Goal: Information Seeking & Learning: Learn about a topic

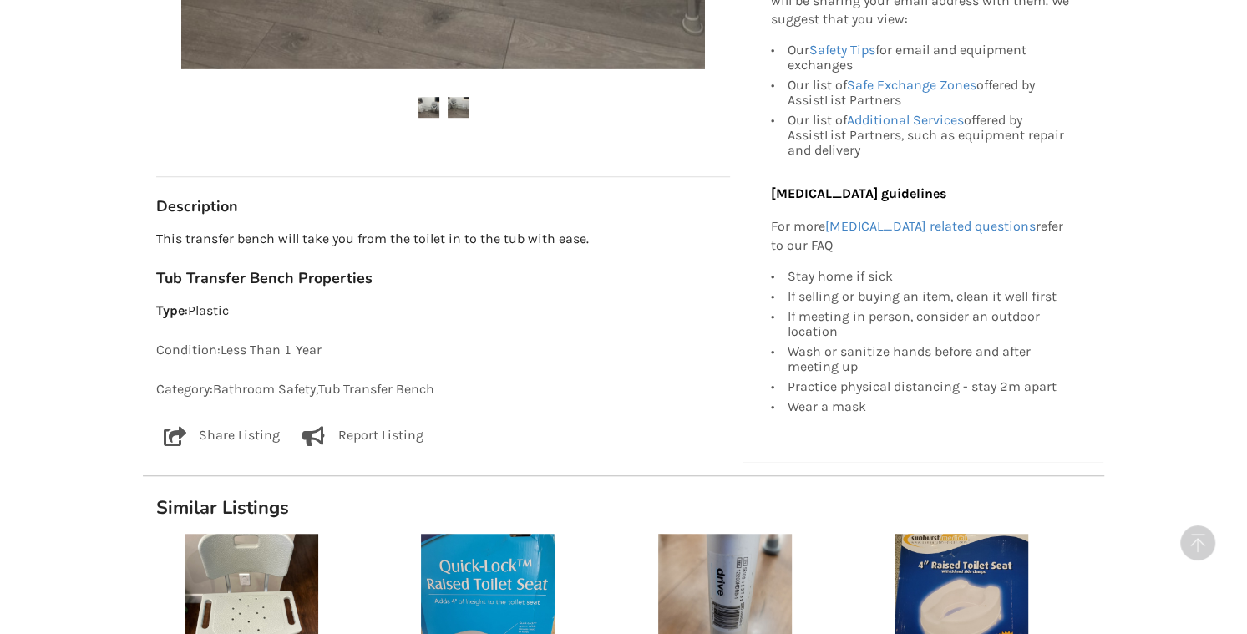
click at [1228, 52] on div "Back to Results Maple Ridge Last Updated Jul 28 Toilet to shower bench $200 Map…" at bounding box center [623, 298] width 1247 height 1939
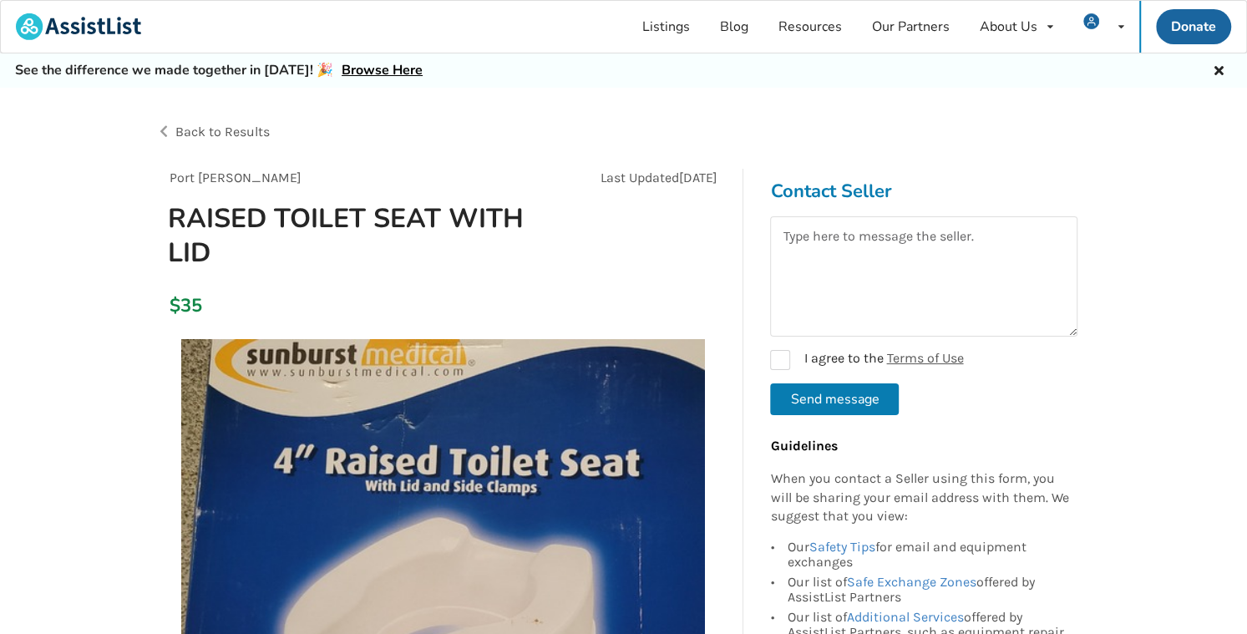
click at [234, 131] on span "Back to Results" at bounding box center [222, 132] width 94 height 16
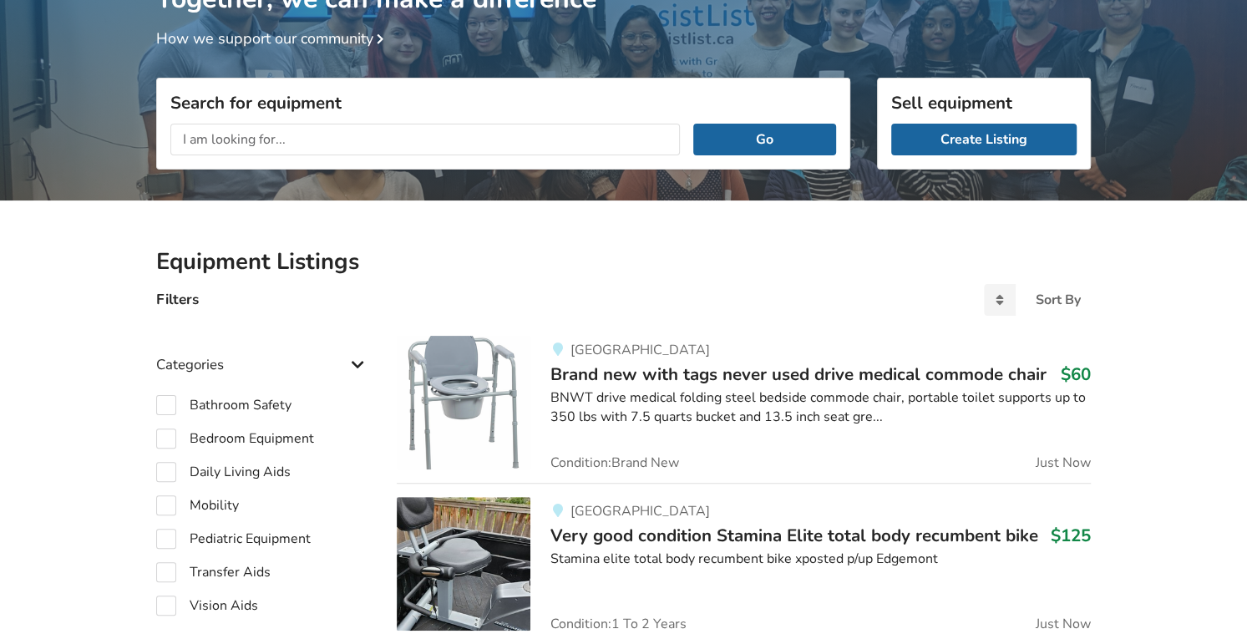
scroll to position [151, 0]
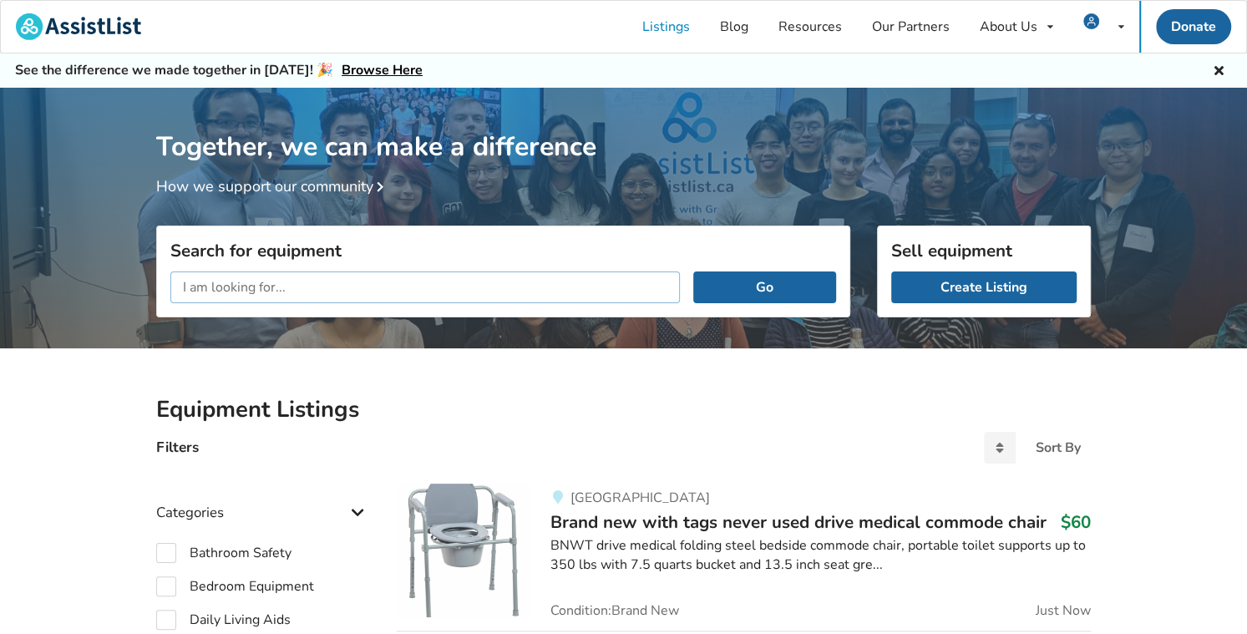
click at [235, 287] on input "text" at bounding box center [424, 287] width 509 height 32
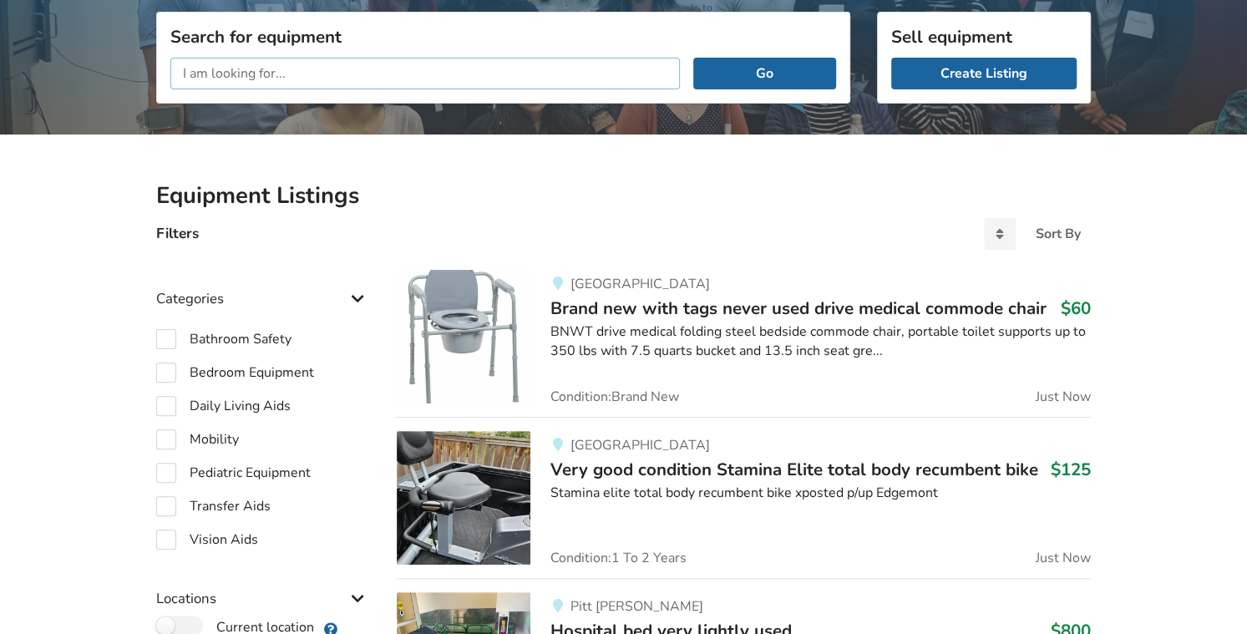
scroll to position [227, 0]
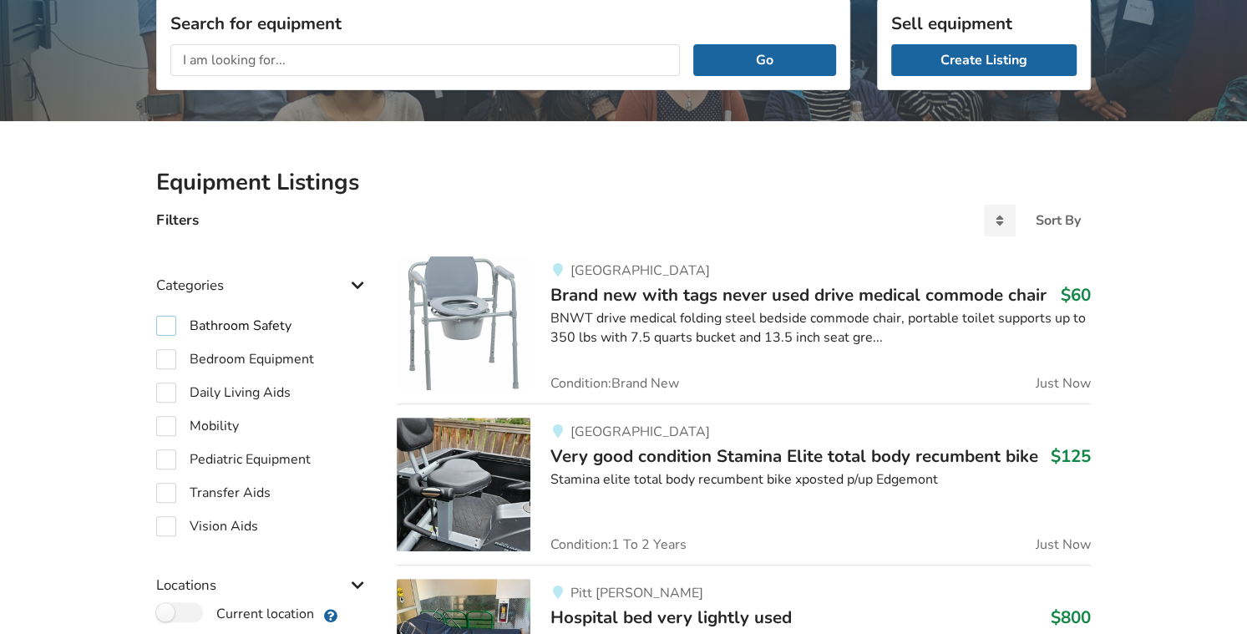
click at [262, 319] on label "Bathroom Safety" at bounding box center [223, 326] width 135 height 20
checkbox input "true"
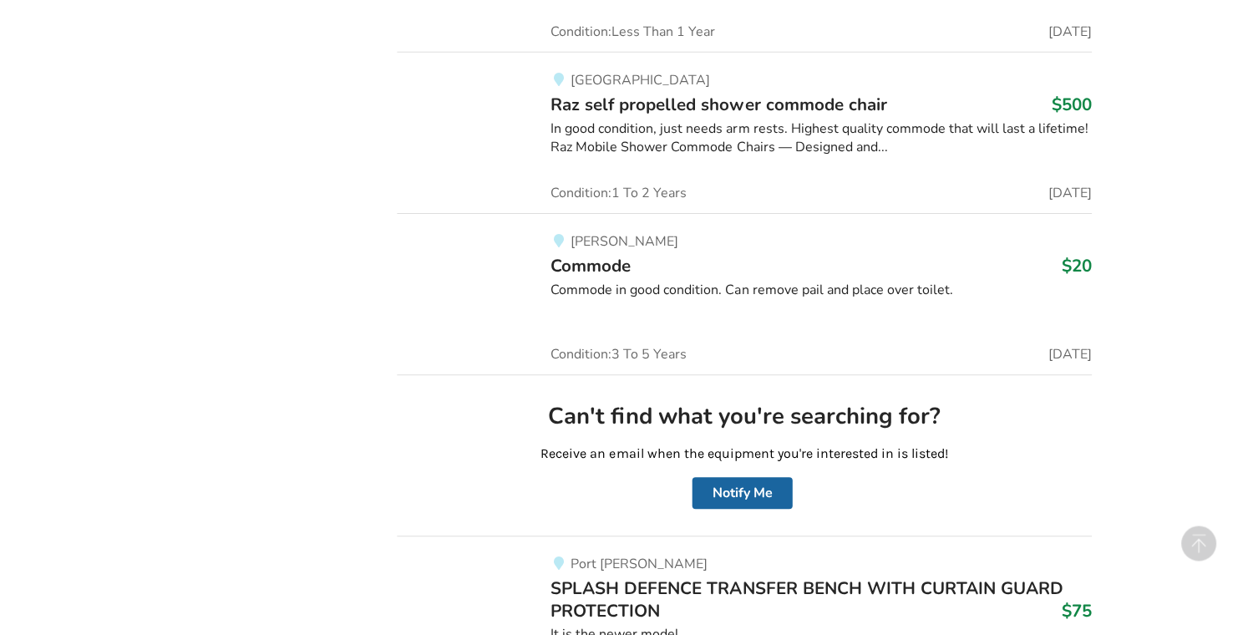
scroll to position [20337, 0]
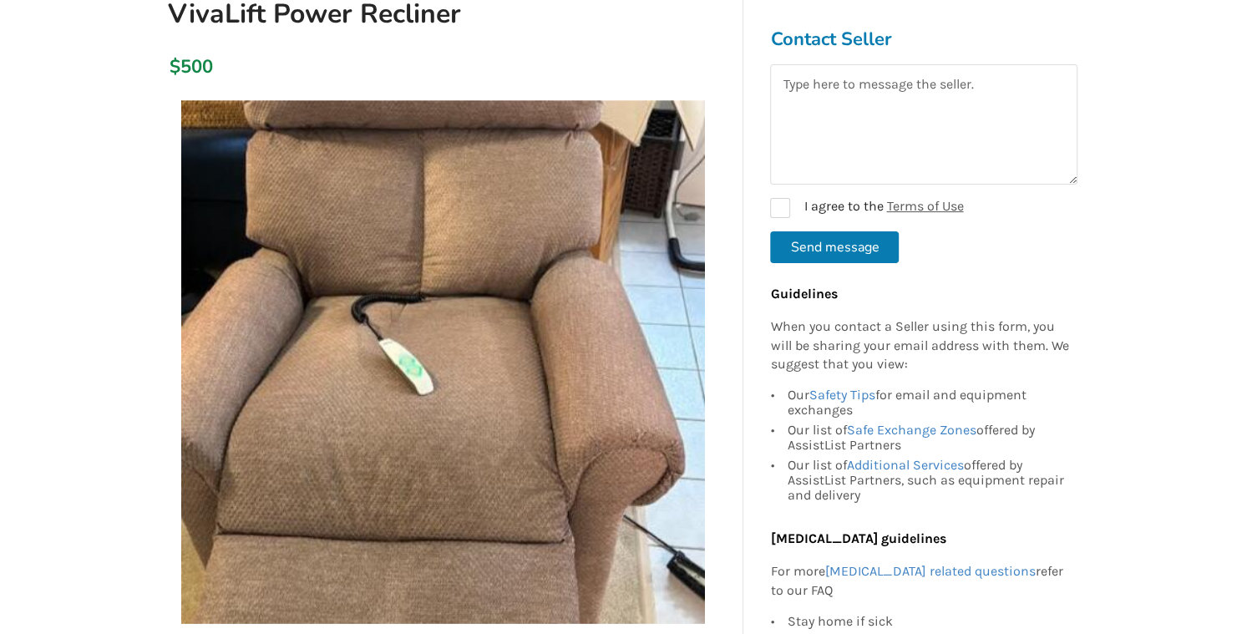
scroll to position [379, 0]
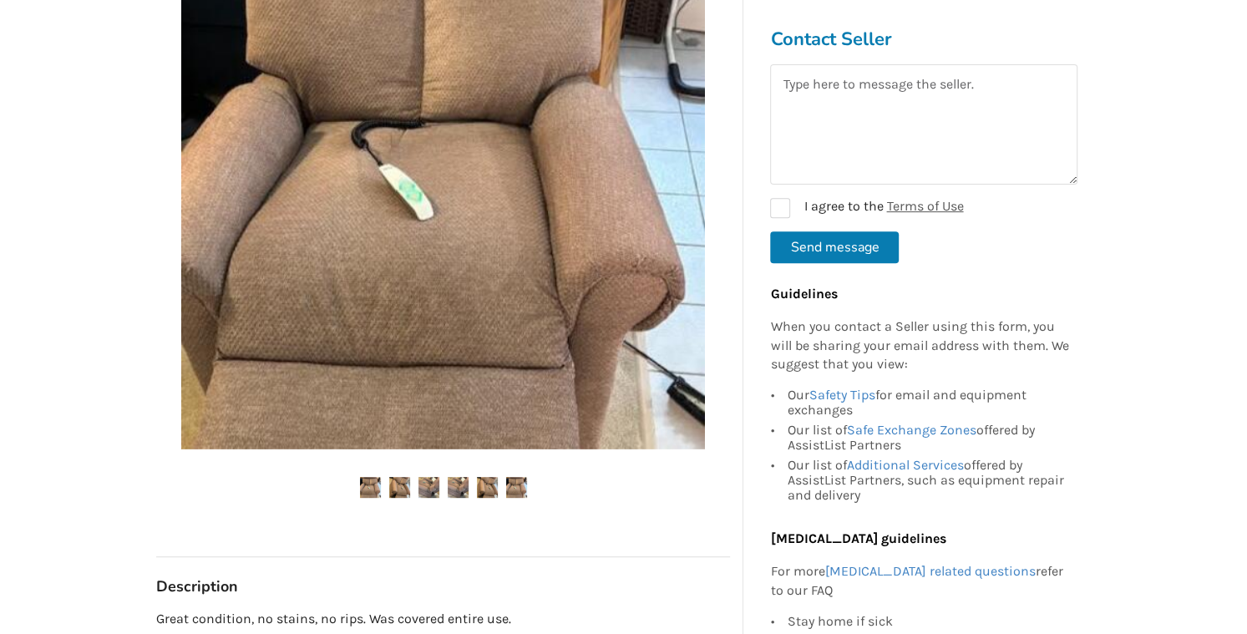
click at [399, 493] on img at bounding box center [399, 487] width 21 height 21
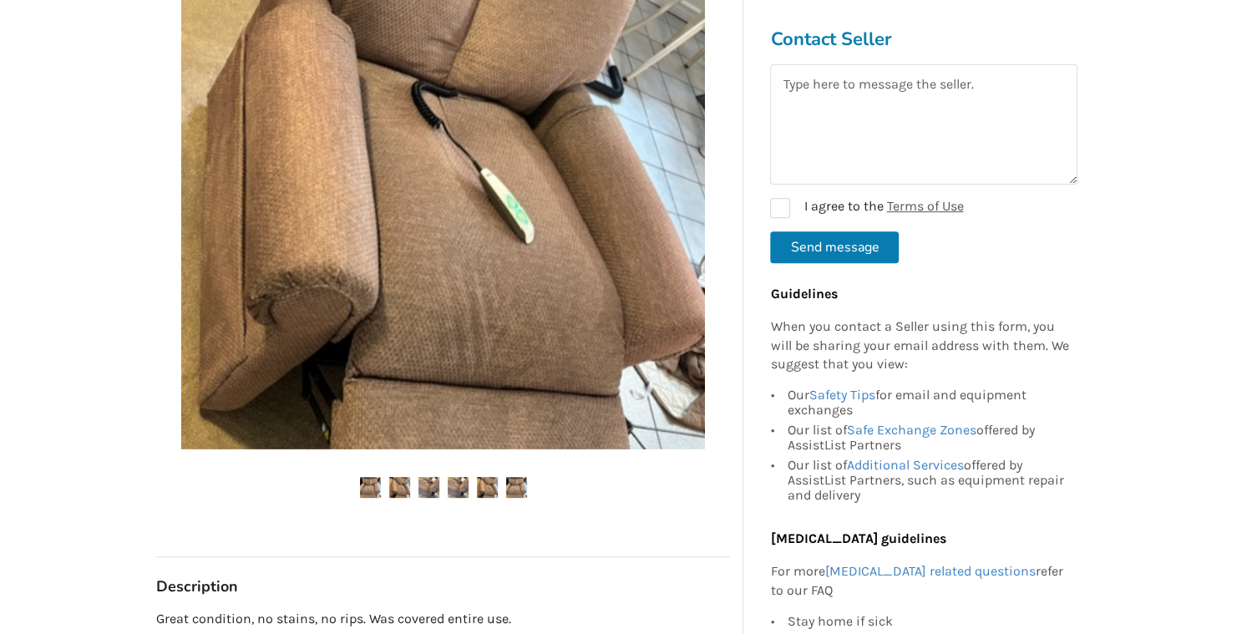
click at [432, 489] on img at bounding box center [428, 487] width 21 height 21
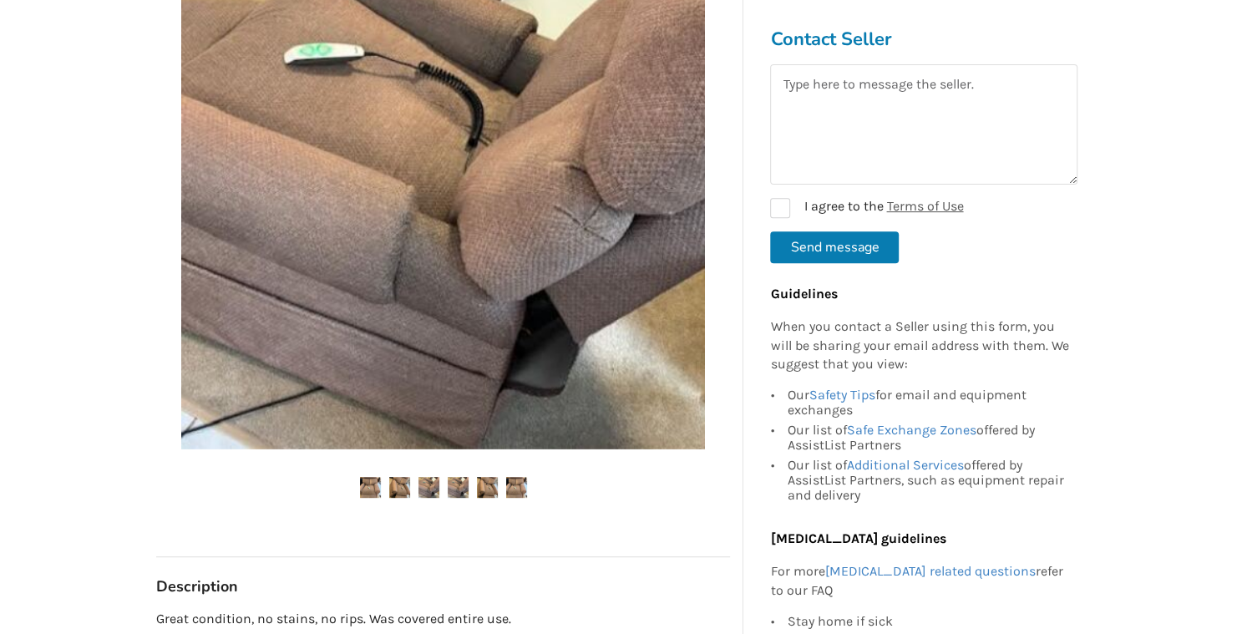
click at [454, 491] on img at bounding box center [458, 487] width 21 height 21
click at [492, 484] on img at bounding box center [487, 487] width 21 height 21
click at [514, 490] on img at bounding box center [516, 487] width 21 height 21
